Goal: Task Accomplishment & Management: Manage account settings

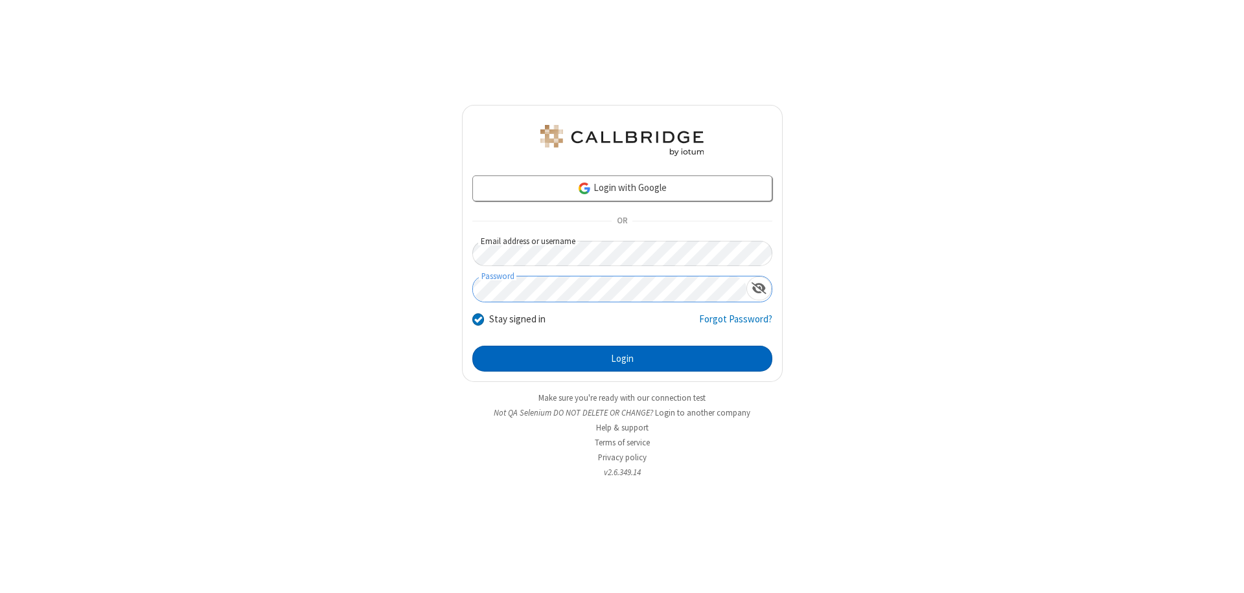
click at [622, 359] on button "Login" at bounding box center [622, 359] width 300 height 26
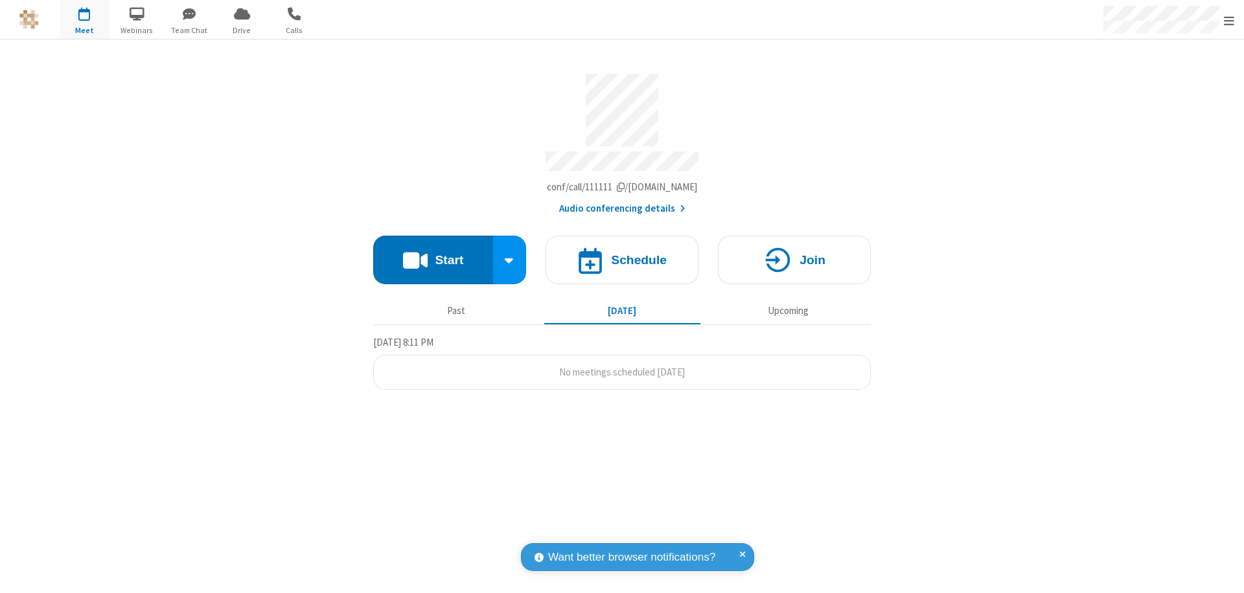
click at [1229, 20] on span "Open menu" at bounding box center [1229, 20] width 10 height 13
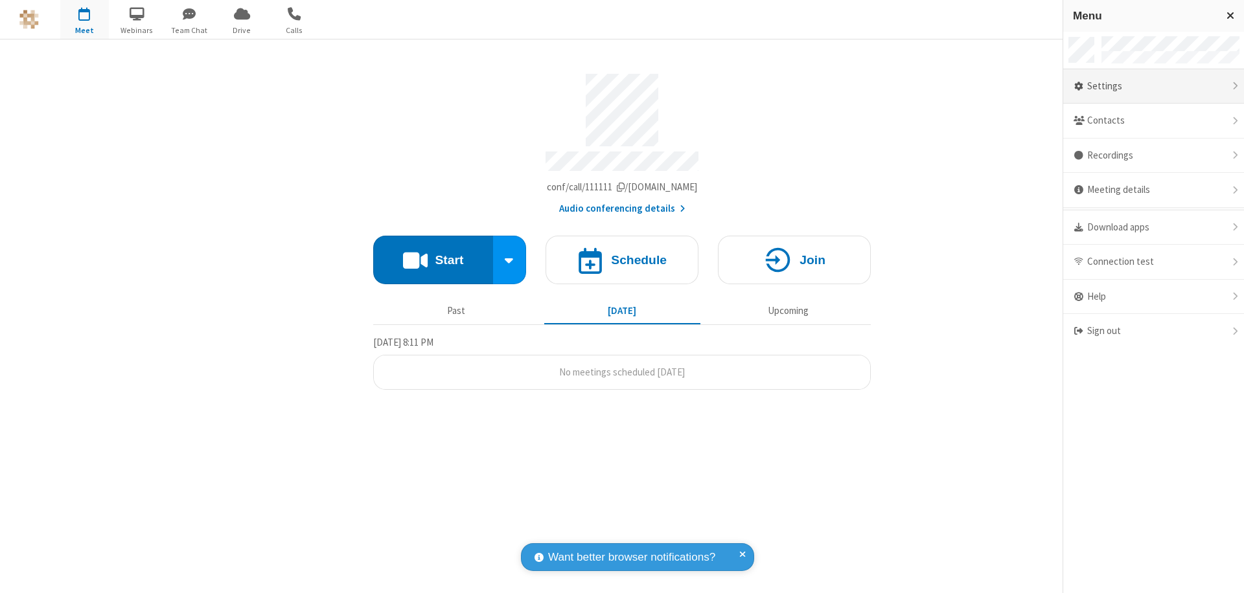
click at [1153, 86] on div "Settings" at bounding box center [1153, 86] width 181 height 35
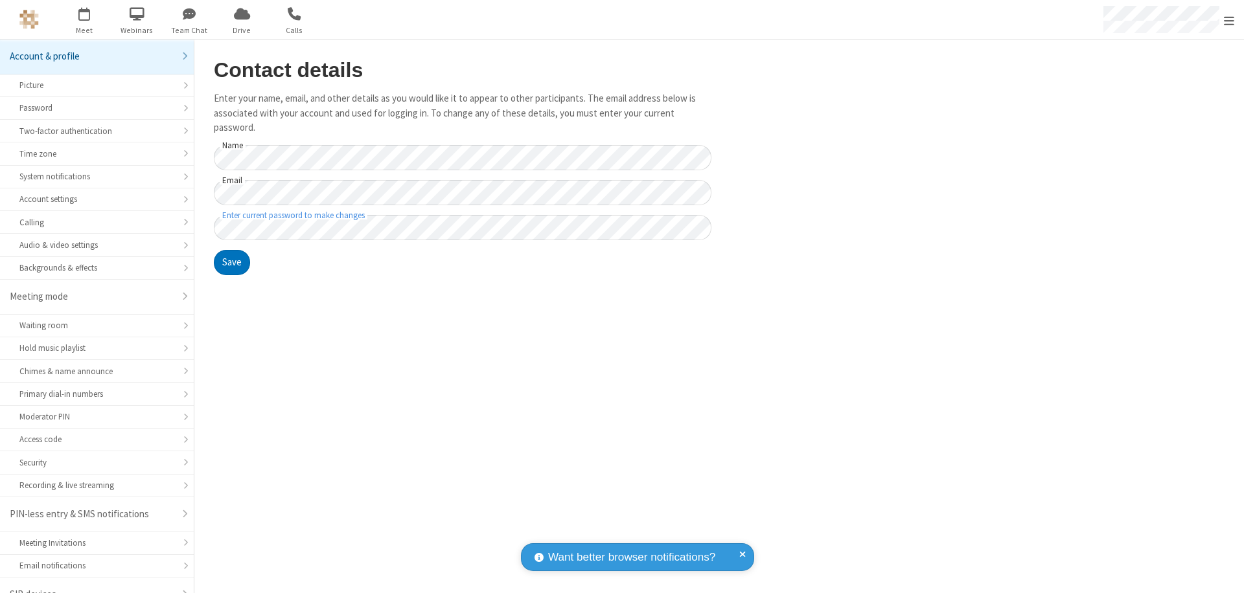
scroll to position [18, 0]
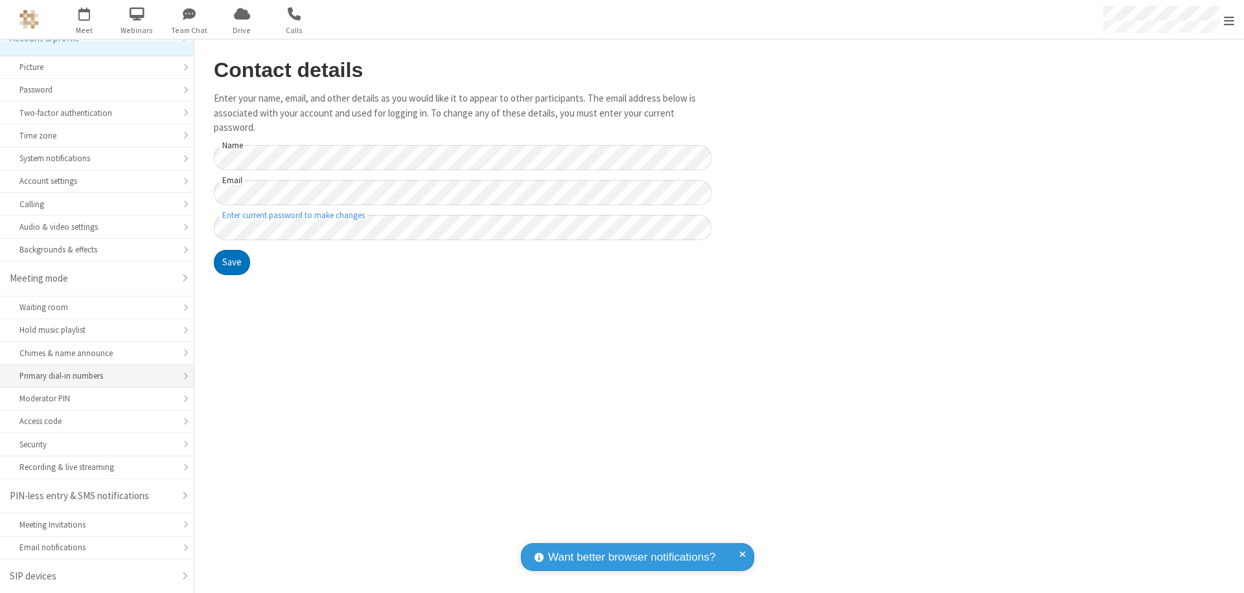
click at [92, 376] on div "Primary dial-in numbers" at bounding box center [96, 376] width 155 height 12
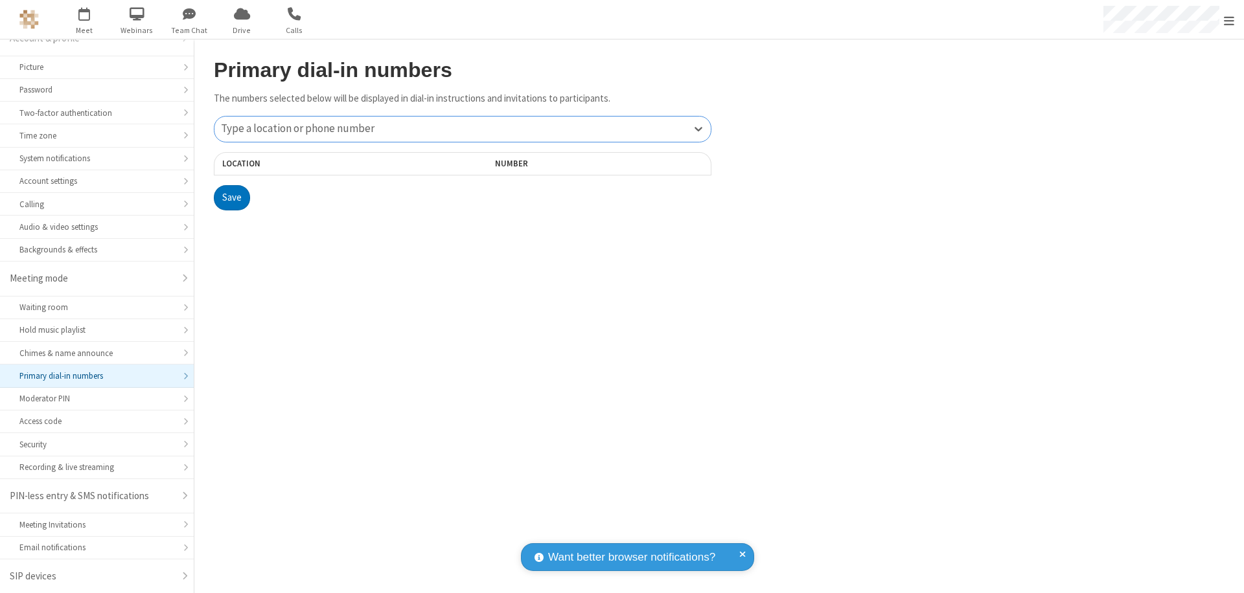
click at [463, 129] on div "Type a location or phone number" at bounding box center [462, 129] width 496 height 25
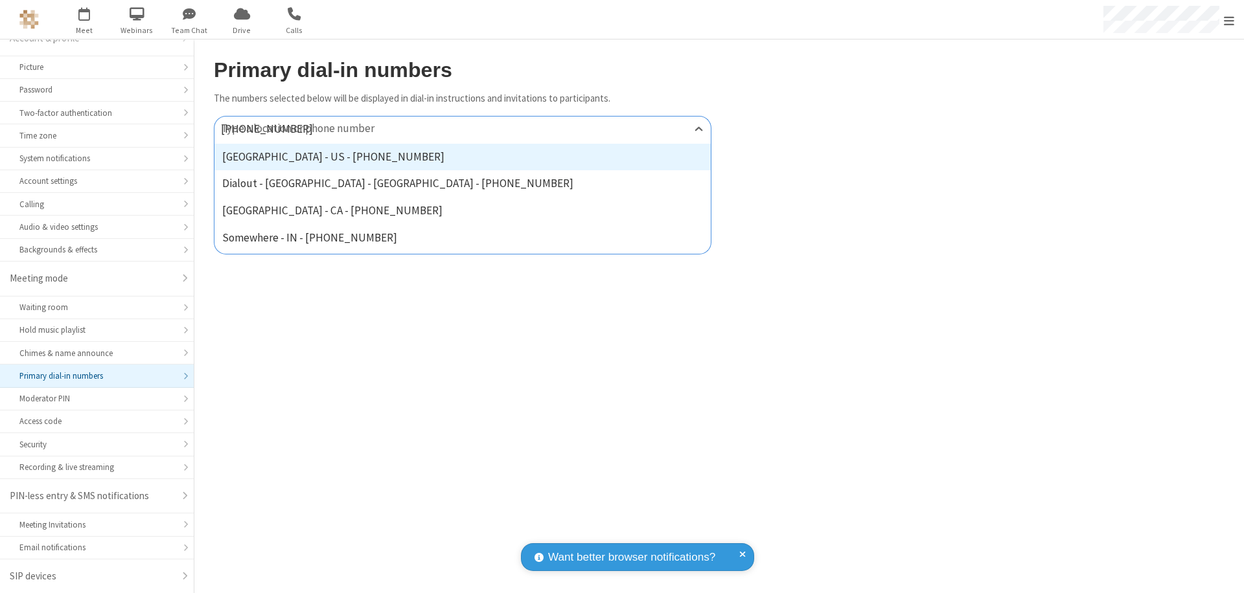
type input "[PHONE_NUMBER]"
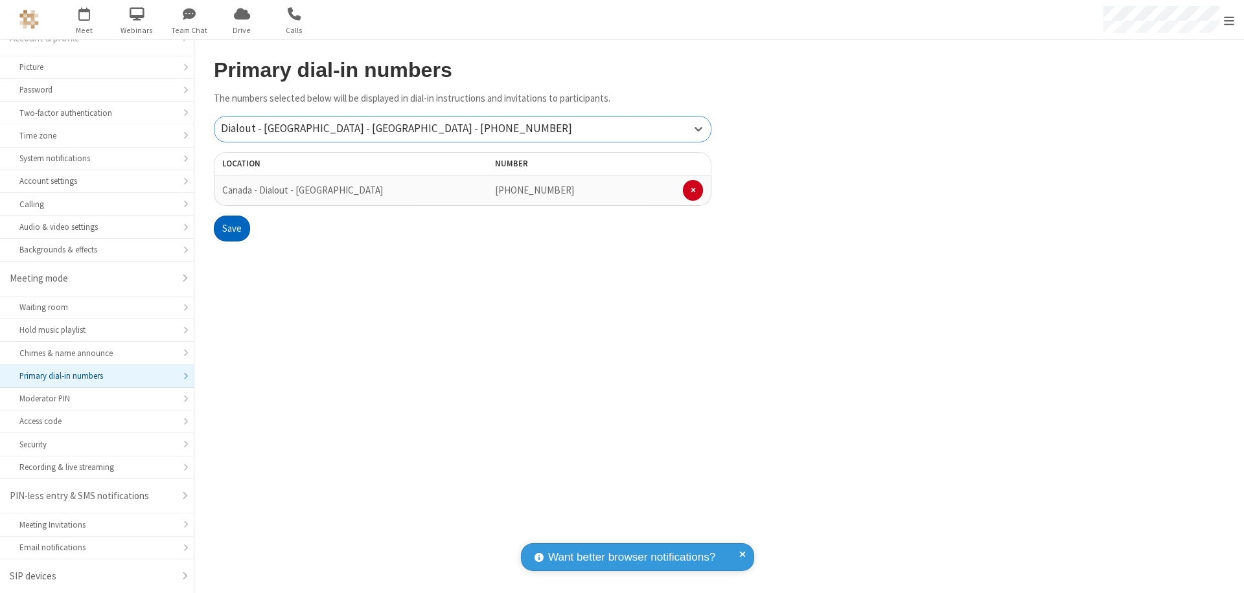
click at [231, 229] on button "Save" at bounding box center [232, 229] width 36 height 26
